Goal: Task Accomplishment & Management: Manage account settings

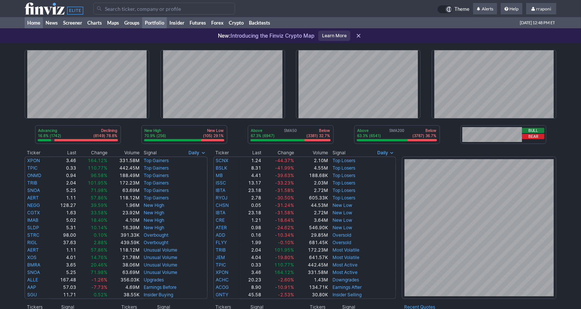
click at [159, 20] on link "Portfolio" at bounding box center [154, 22] width 25 height 11
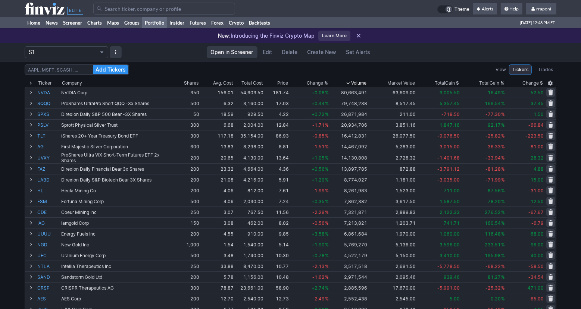
click at [316, 81] on span "Change %" at bounding box center [316, 82] width 21 height 7
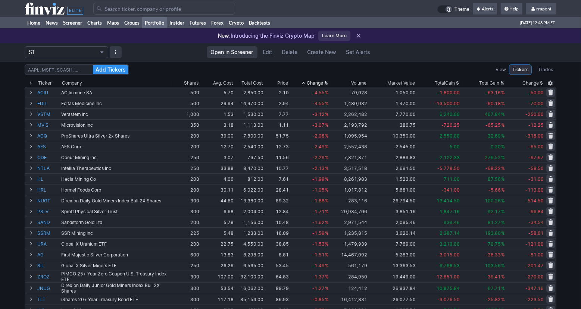
click at [316, 81] on span "Change %" at bounding box center [316, 82] width 21 height 7
